Goal: Contribute content

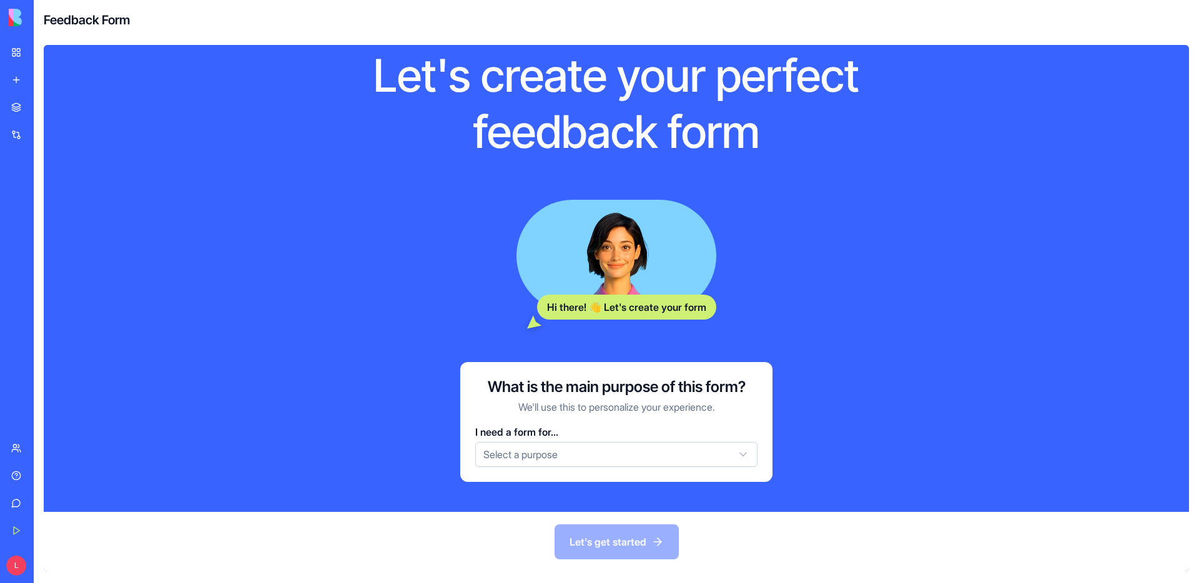
scroll to position [47, 0]
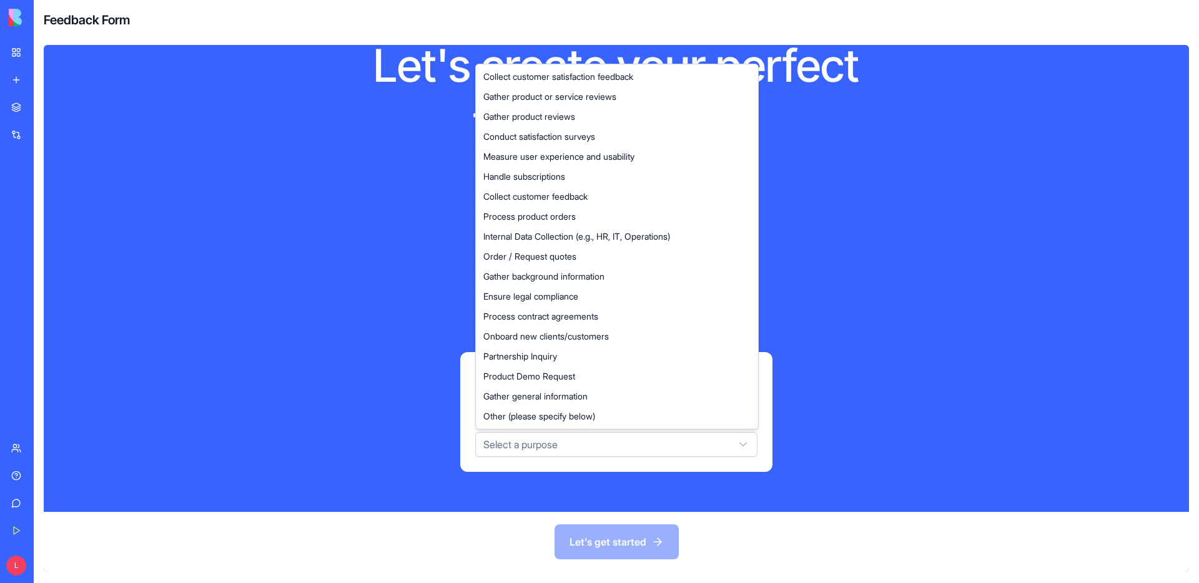
click at [561, 440] on html "BETA My Workspace New app Marketplace Integrations Recent AI Logo Generator TRY…" at bounding box center [599, 291] width 1199 height 583
click at [258, 223] on html "BETA My Workspace New app Marketplace Integrations Recent AI Logo Generator TRY…" at bounding box center [599, 291] width 1199 height 583
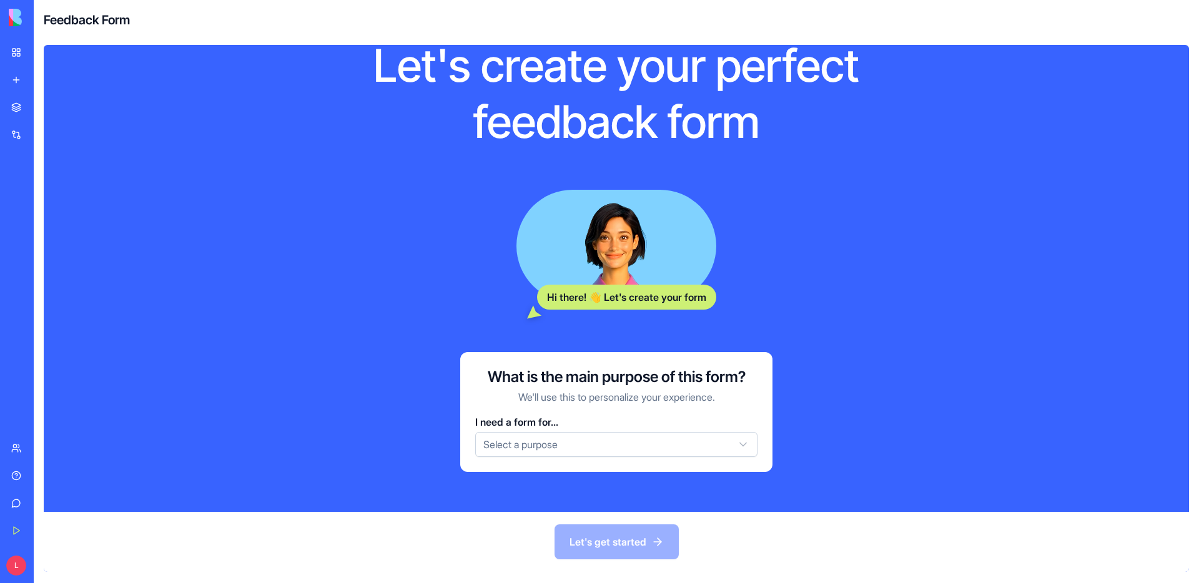
click at [582, 543] on div "Let's get started" at bounding box center [616, 542] width 1145 height 60
click at [22, 52] on link "My Workspace" at bounding box center [29, 52] width 50 height 25
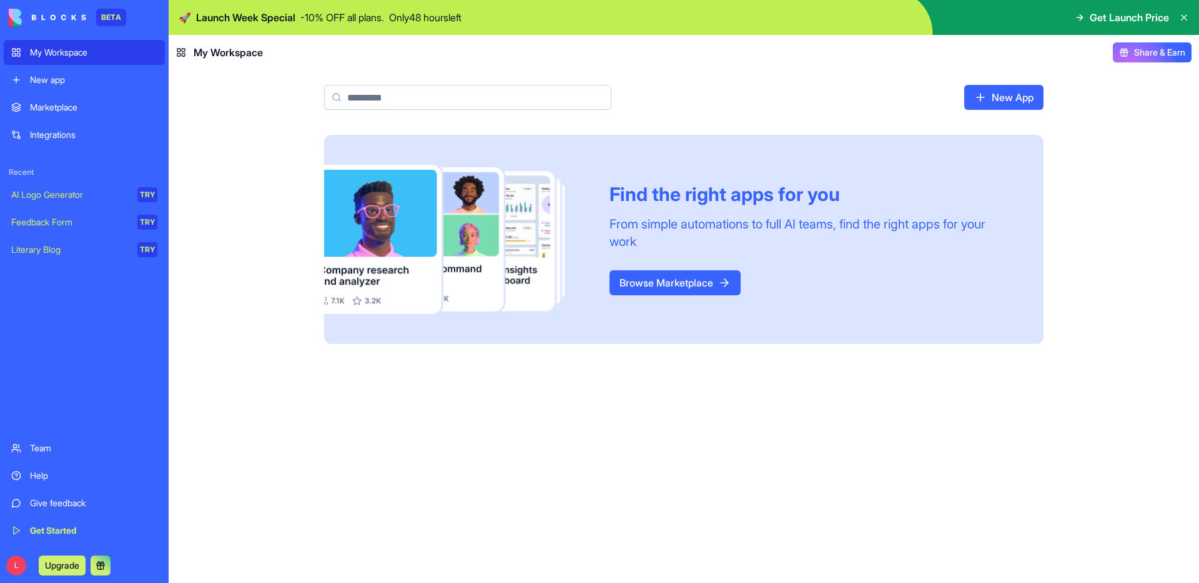
click at [58, 79] on div "New app" at bounding box center [93, 80] width 127 height 12
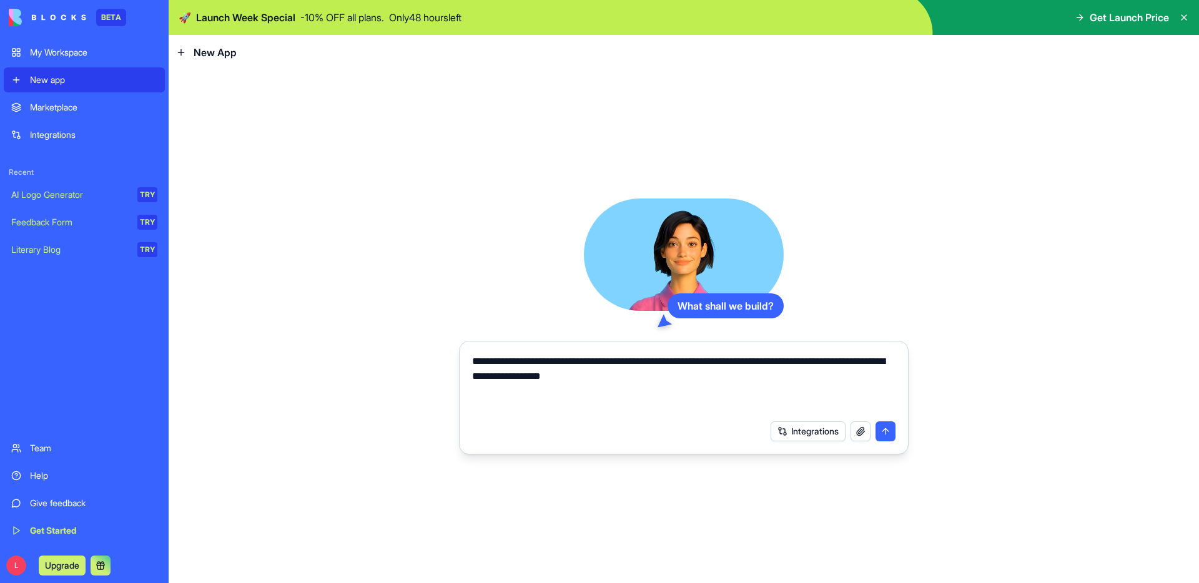
type textarea "**********"
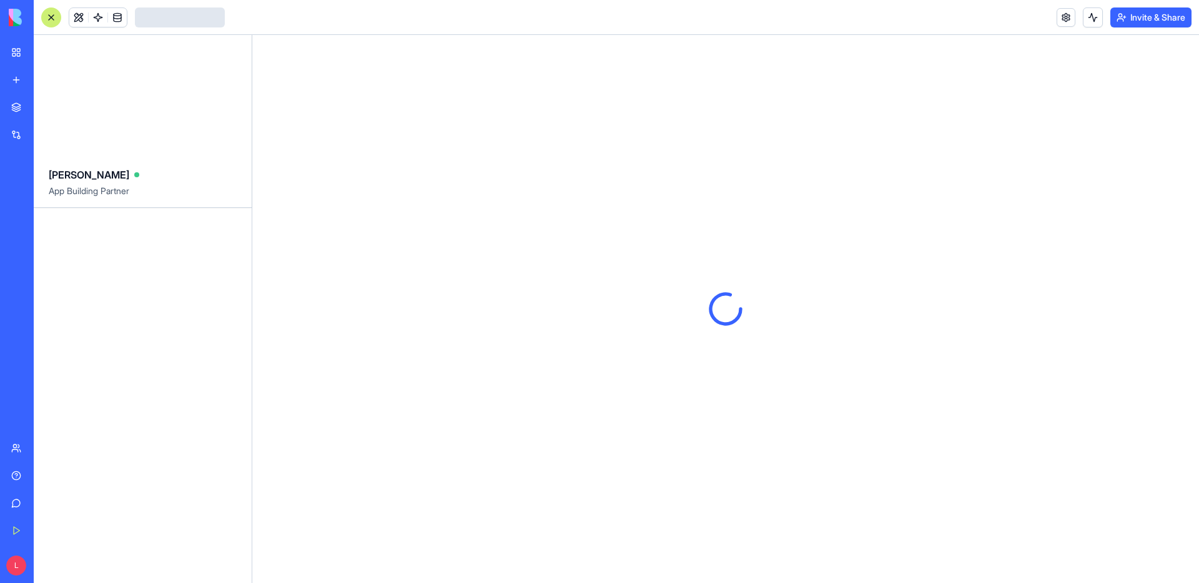
click at [891, 432] on div at bounding box center [725, 309] width 946 height 548
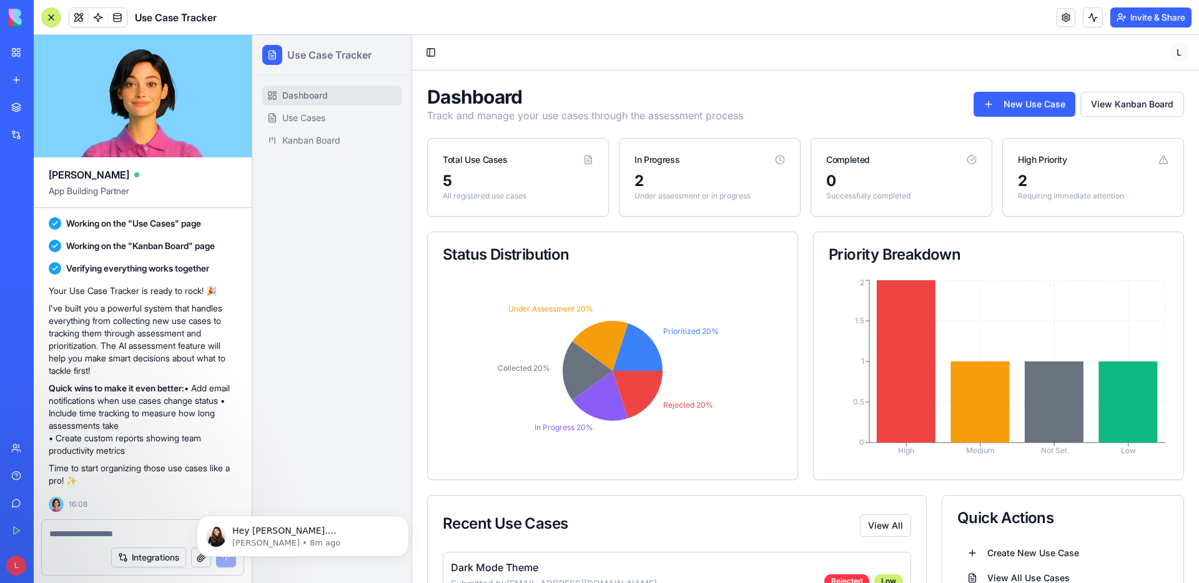
scroll to position [338, 0]
click at [1031, 109] on button "New Use Case" at bounding box center [1024, 104] width 102 height 25
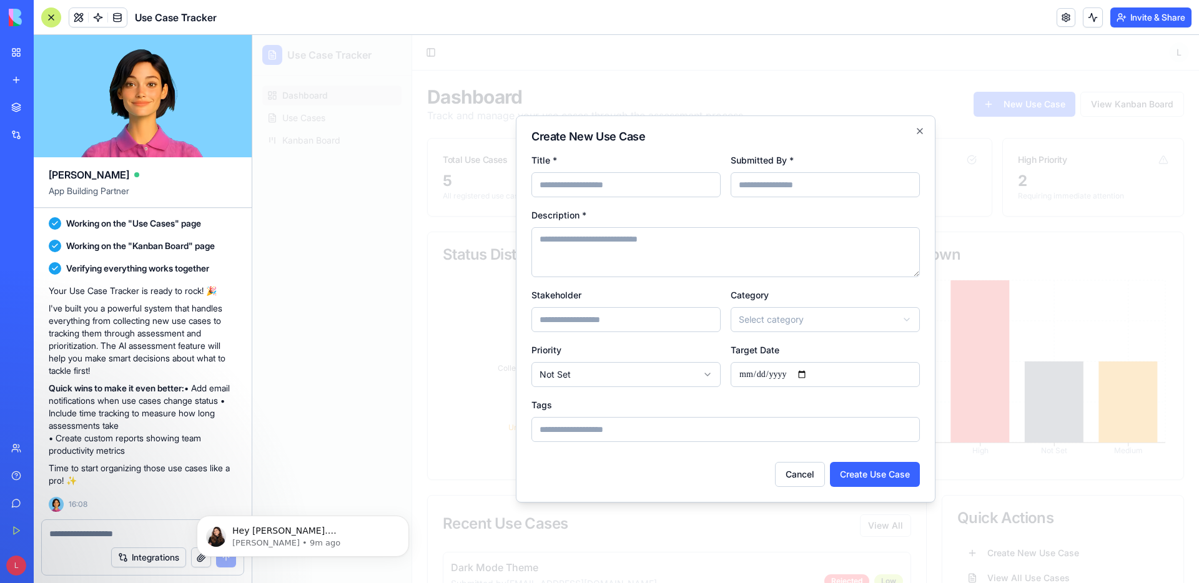
click at [585, 255] on textarea "Description *" at bounding box center [725, 252] width 388 height 50
click at [577, 315] on input "Stakeholder" at bounding box center [625, 319] width 189 height 25
click at [792, 323] on body "Use Case Tracker Dashboard Use Cases Kanban Board Toggle Sidebar L Dashboard Tr…" at bounding box center [725, 475] width 946 height 881
click at [631, 435] on body "Use Case Tracker Dashboard Use Cases Kanban Board Toggle Sidebar L Dashboard Tr…" at bounding box center [725, 475] width 946 height 881
click at [294, 539] on p "Shelly • 9m ago" at bounding box center [312, 543] width 161 height 11
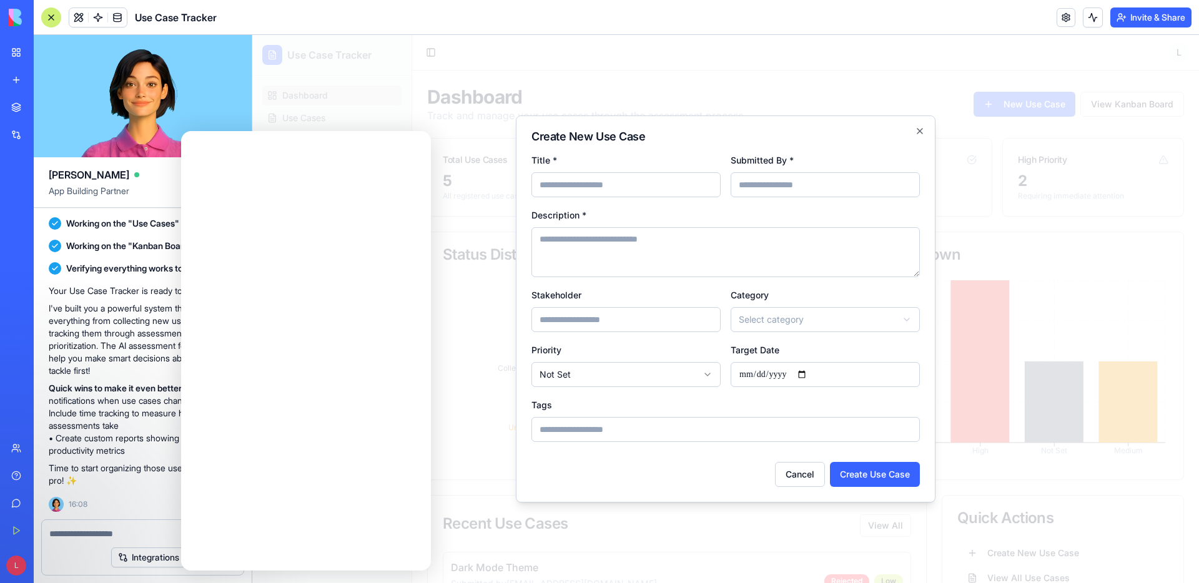
scroll to position [0, 0]
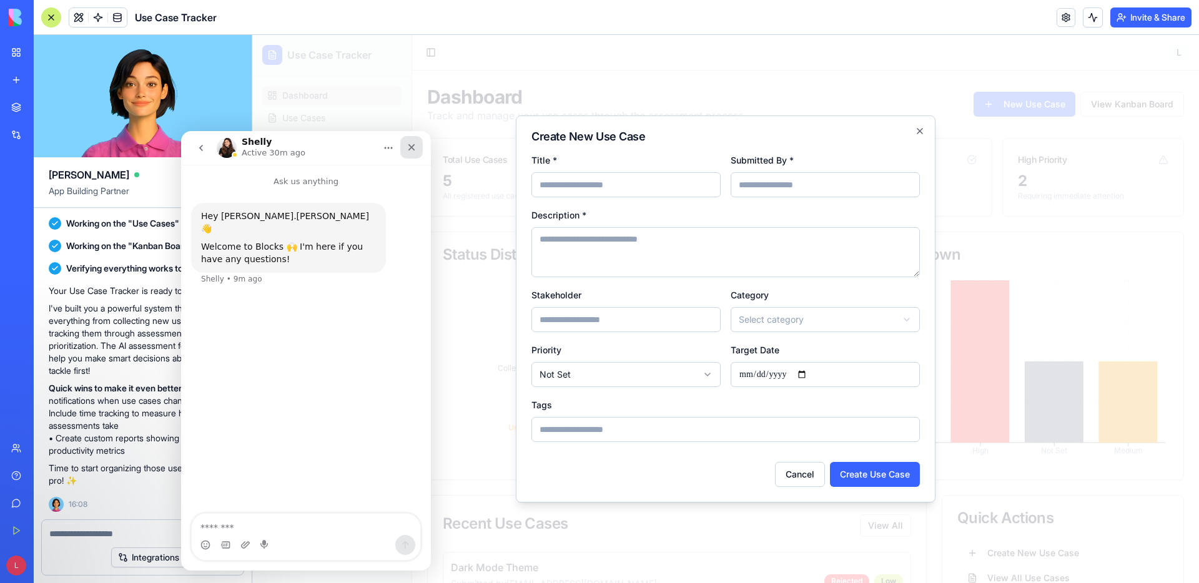
click at [411, 149] on icon "Close" at bounding box center [411, 147] width 10 height 10
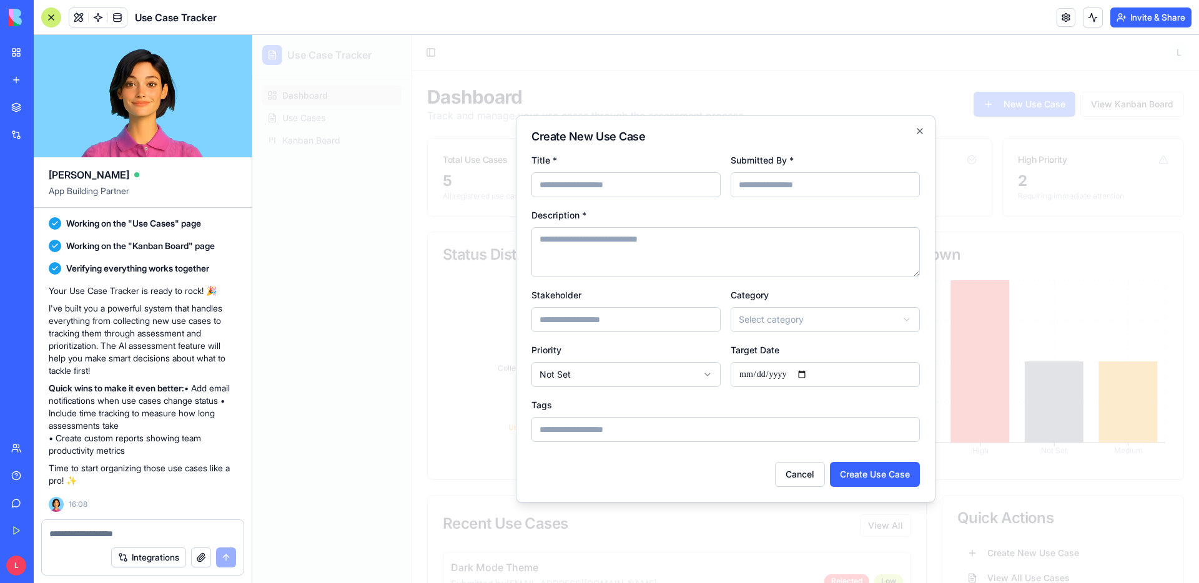
click at [920, 138] on div "**********" at bounding box center [726, 308] width 420 height 387
click at [920, 131] on icon "button" at bounding box center [920, 131] width 10 height 10
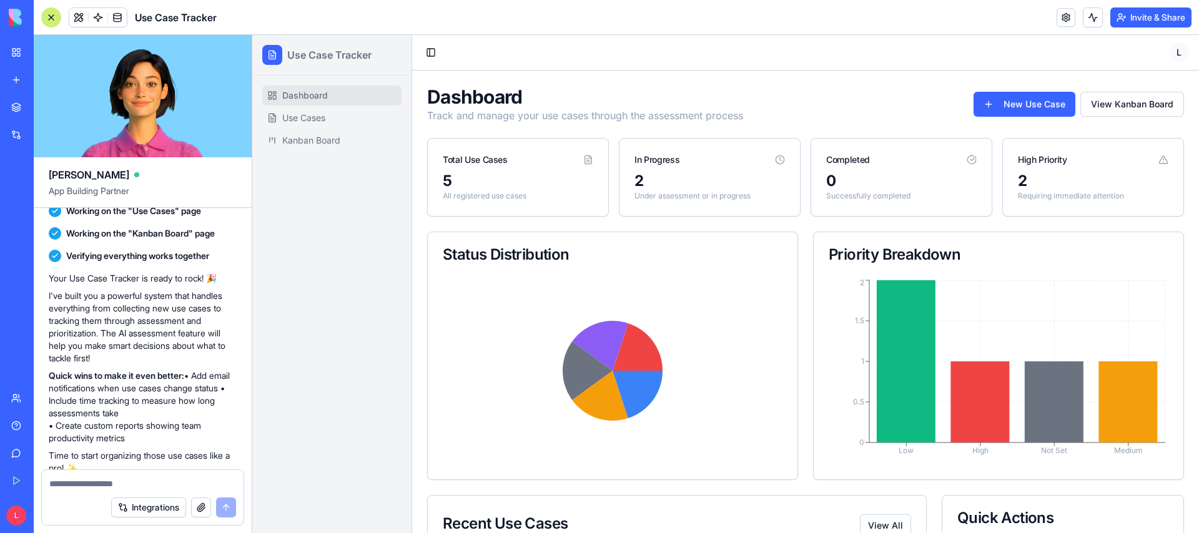
scroll to position [338, 0]
